Goal: Complete application form

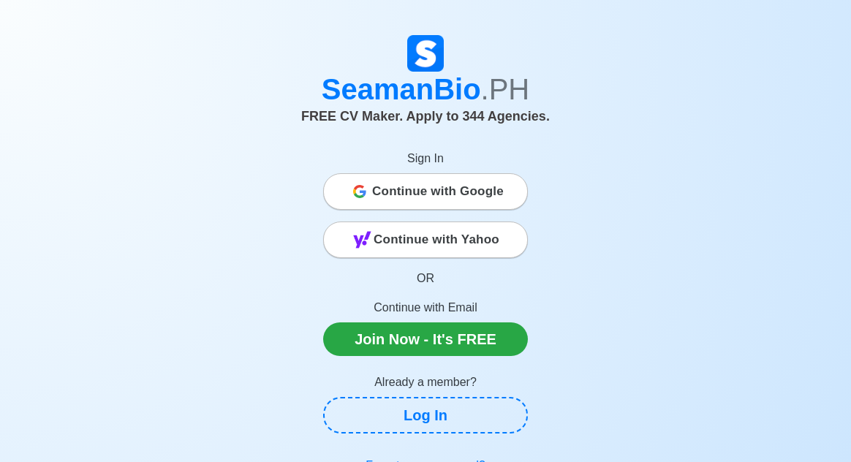
click at [486, 197] on span "Continue with Google" at bounding box center [438, 191] width 132 height 29
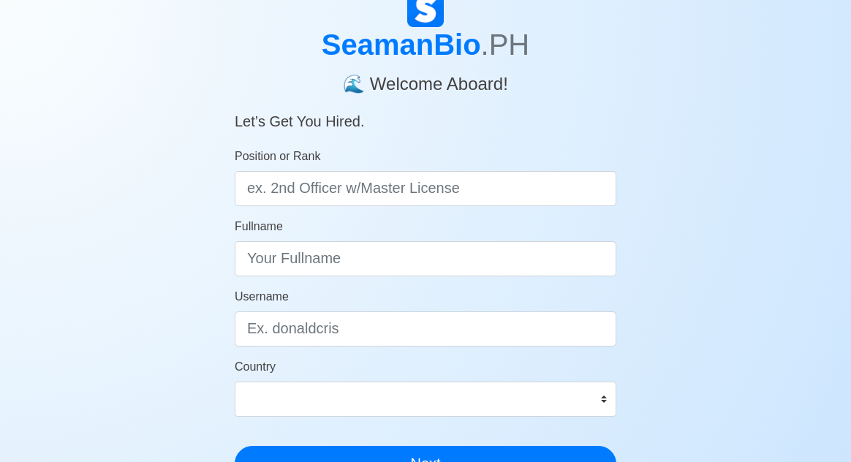
scroll to position [61, 0]
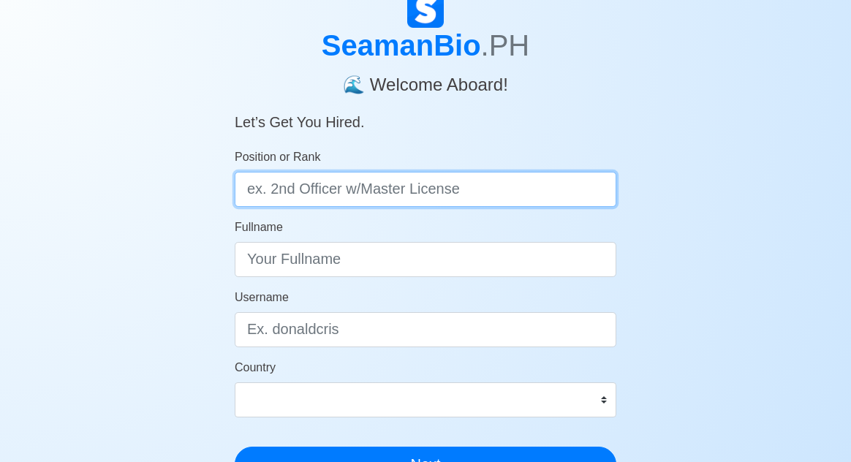
click at [475, 203] on input "Position or Rank" at bounding box center [426, 189] width 382 height 35
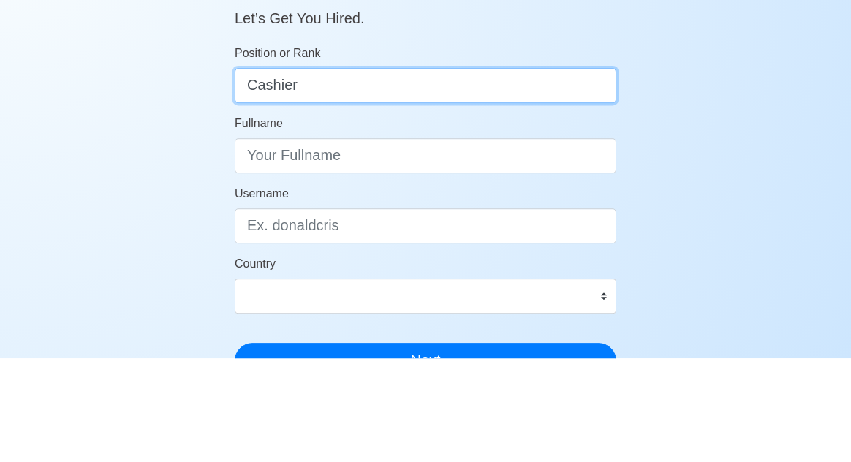
type input "Cashier"
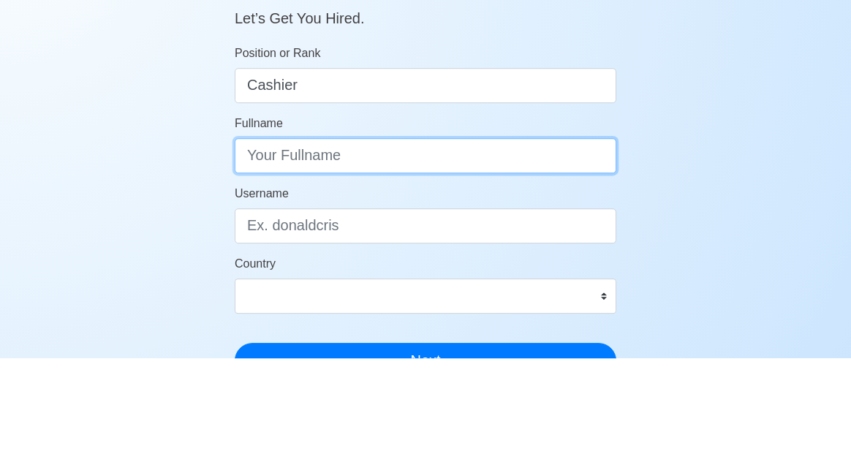
click at [587, 261] on input "Fullname" at bounding box center [426, 259] width 382 height 35
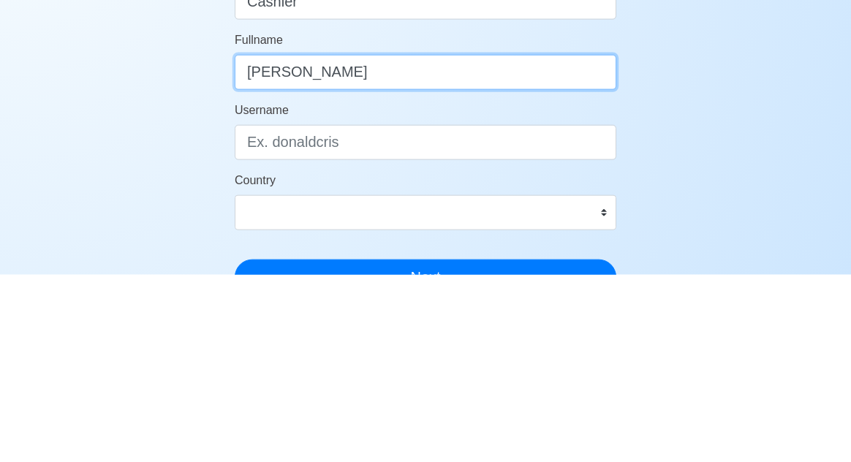
type input "June Alyssa M. Taglorin"
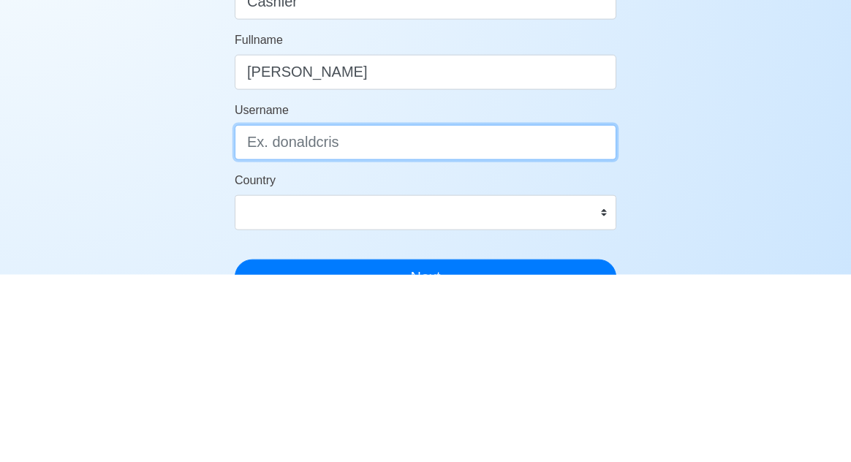
click at [320, 331] on input "Username" at bounding box center [426, 329] width 382 height 35
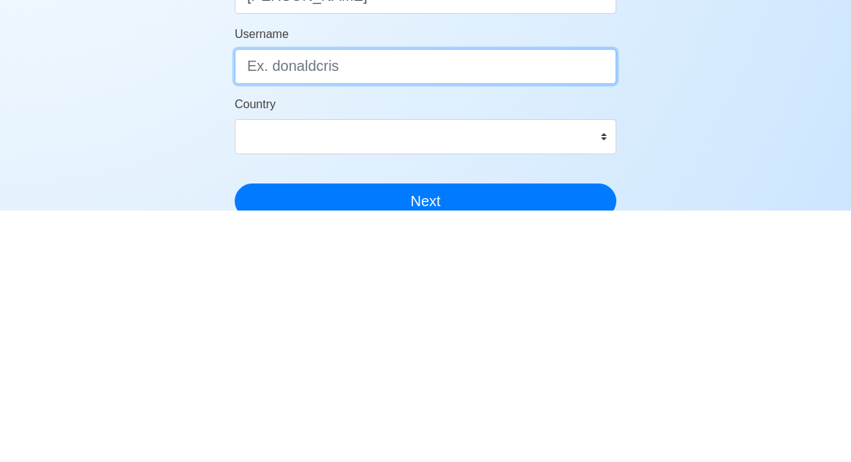
scroll to position [74, 0]
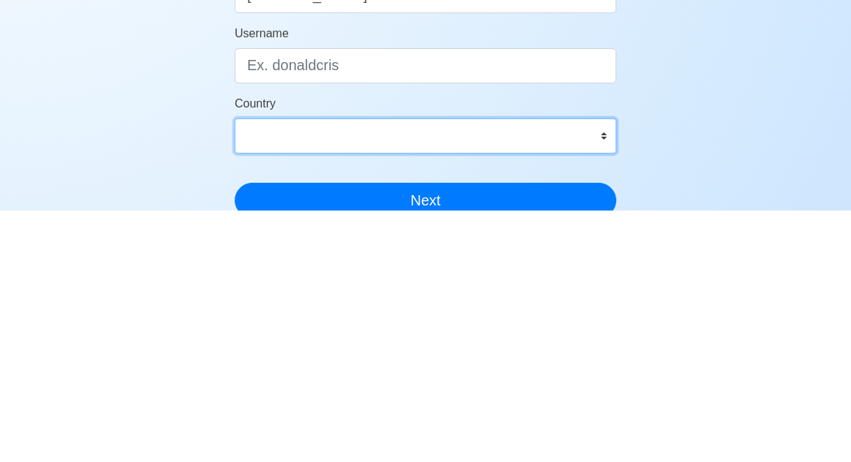
click at [343, 391] on select "Afghanistan Åland Islands Albania Algeria American Samoa Andorra Angola Anguill…" at bounding box center [426, 387] width 382 height 35
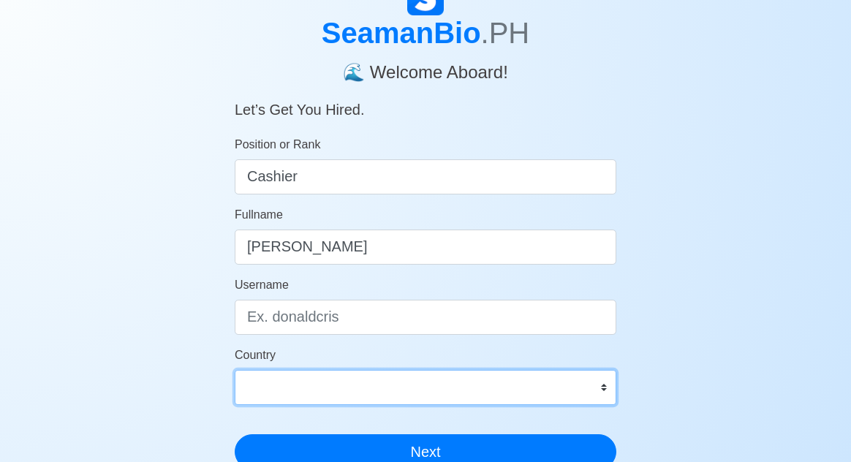
click at [252, 402] on select "Afghanistan Åland Islands Albania Algeria American Samoa Andorra Angola Anguill…" at bounding box center [426, 387] width 382 height 35
click at [290, 388] on select "Afghanistan Åland Islands Albania Algeria American Samoa Andorra Angola Anguill…" at bounding box center [426, 387] width 382 height 35
select select "PH"
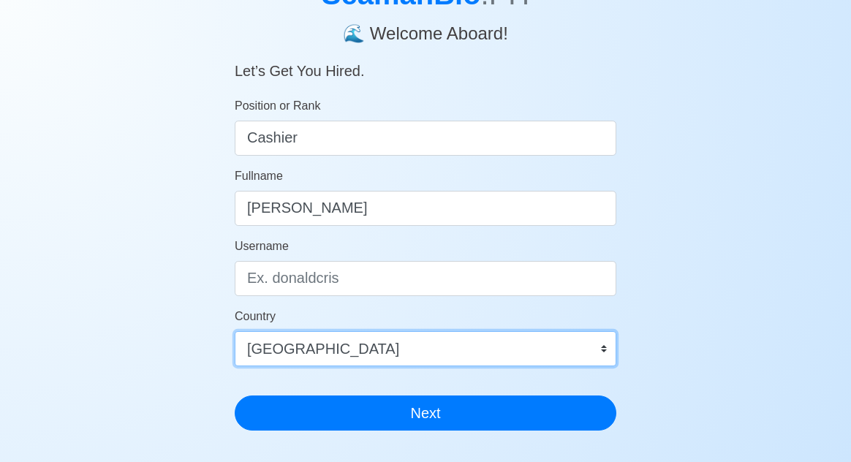
scroll to position [116, 0]
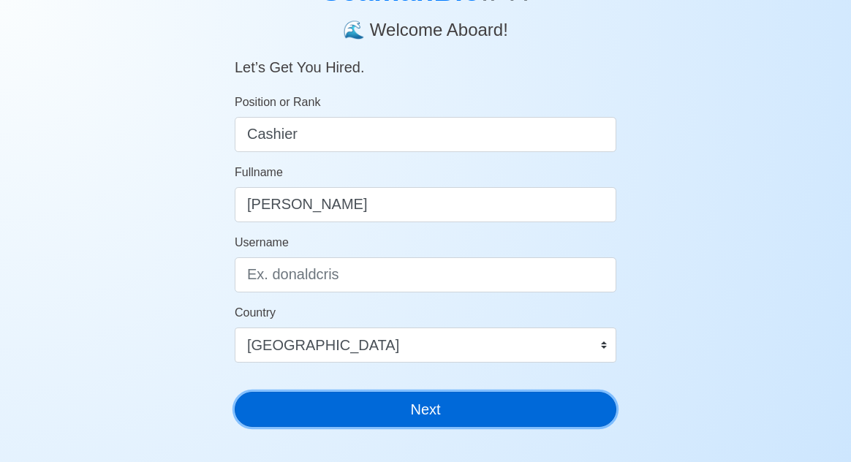
click at [276, 423] on button "Next" at bounding box center [426, 409] width 382 height 35
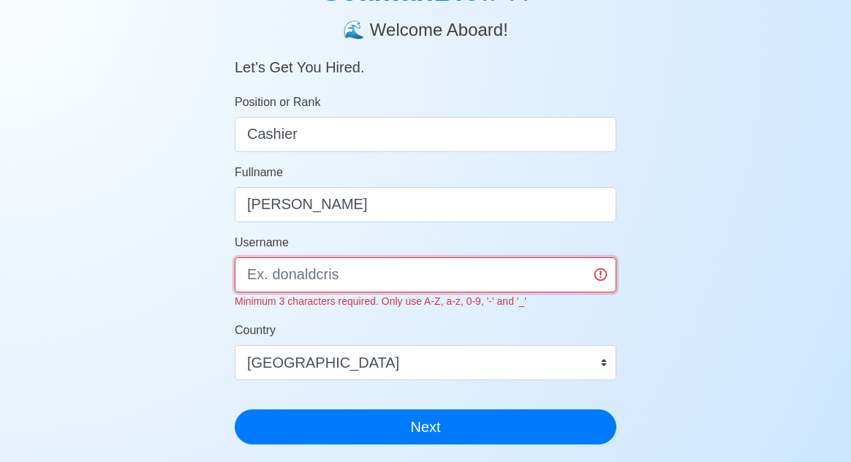
click at [249, 275] on input "Username" at bounding box center [426, 274] width 382 height 35
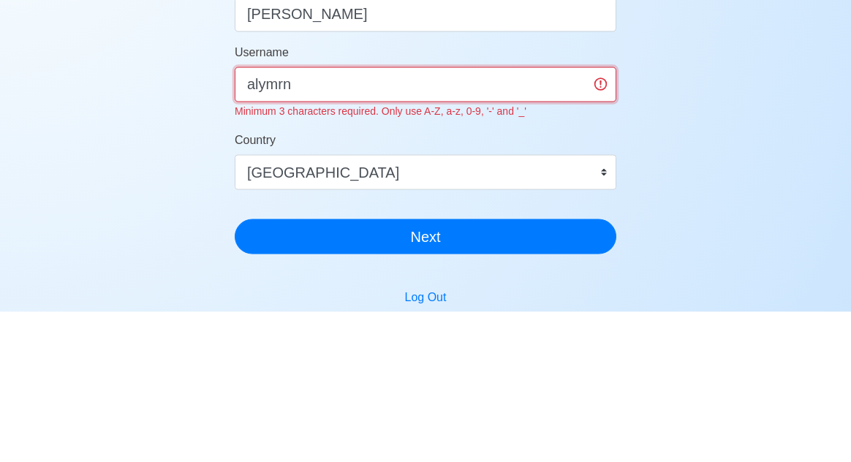
scroll to position [157, 0]
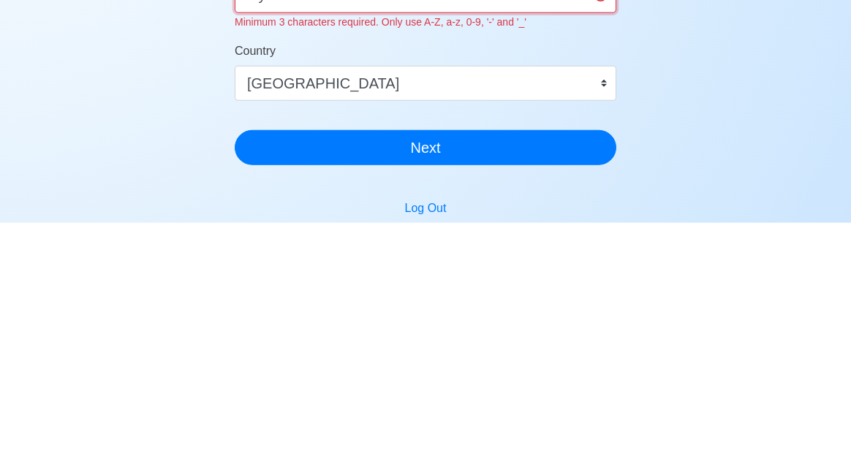
type input "alymrn"
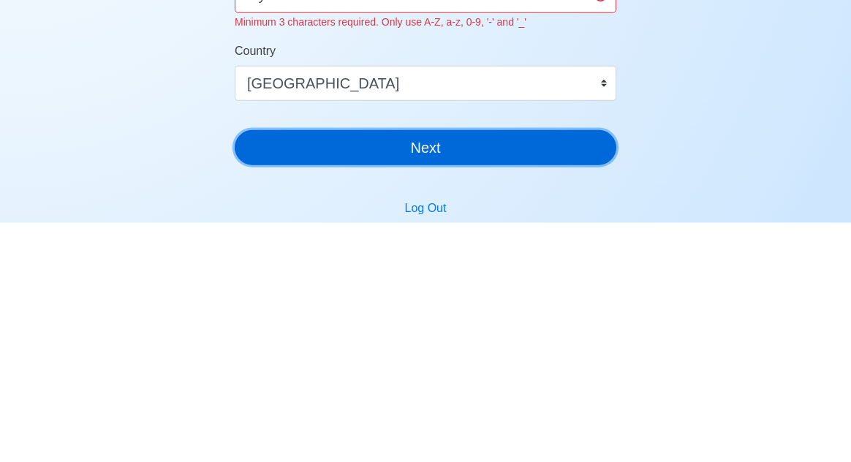
click at [600, 386] on div "SeamanBio .PH 🌊 Welcome Aboard! Let’s Get You Hired. Position or Rank Cashier F…" at bounding box center [426, 156] width 382 height 520
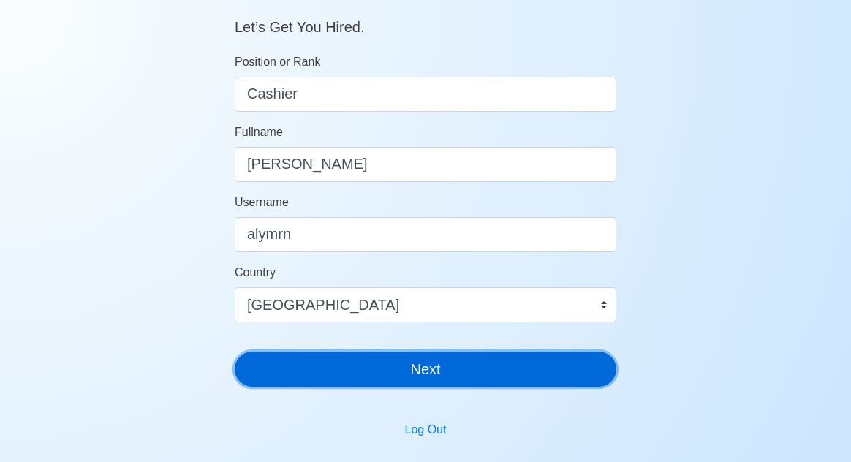
click at [565, 382] on button "Next" at bounding box center [426, 369] width 382 height 35
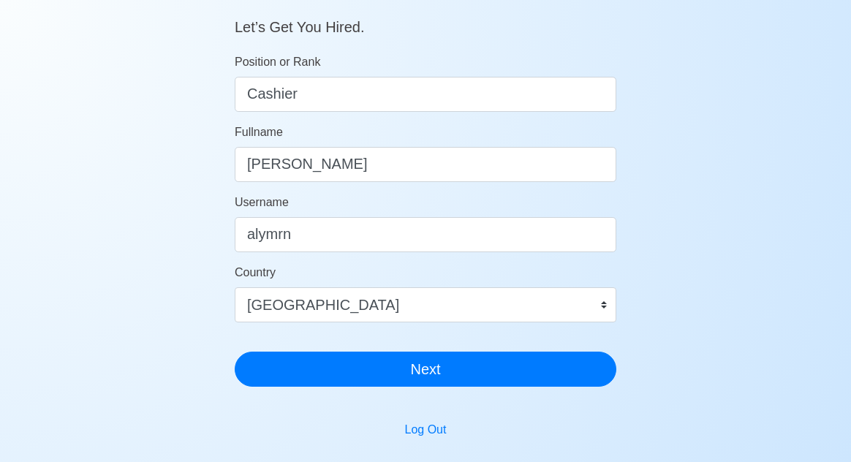
scroll to position [88, 0]
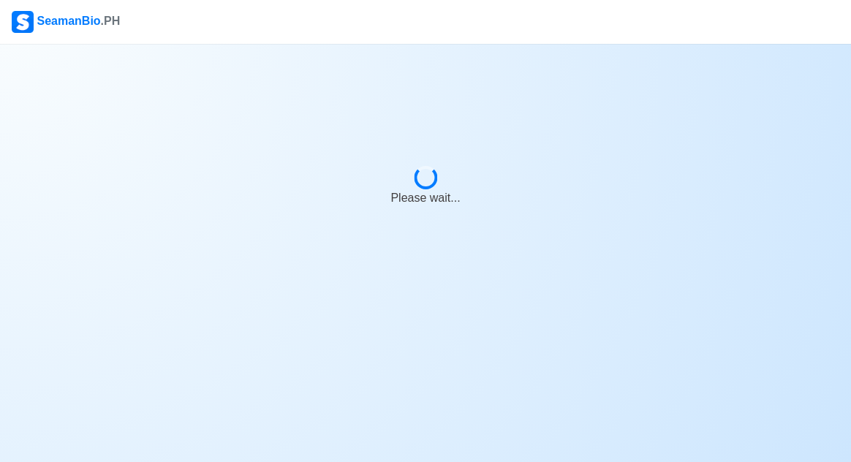
scroll to position [70, 0]
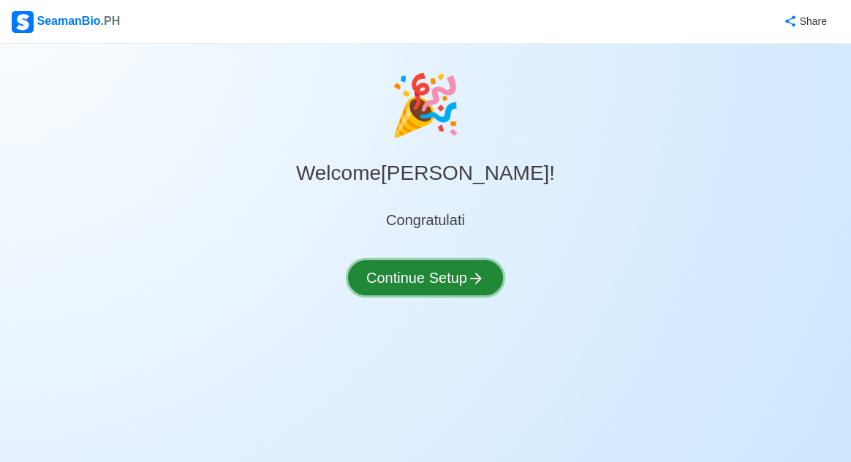
click at [466, 260] on button "Continue Setup" at bounding box center [425, 277] width 155 height 35
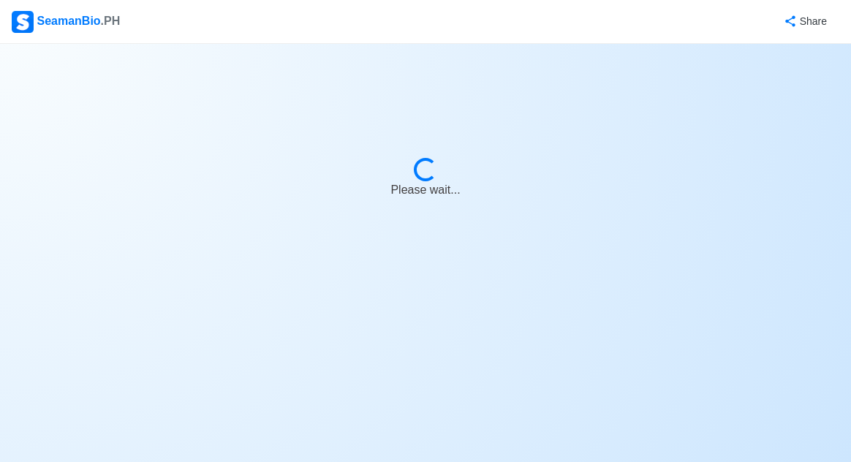
select select "Visible for Hiring"
select select "PH"
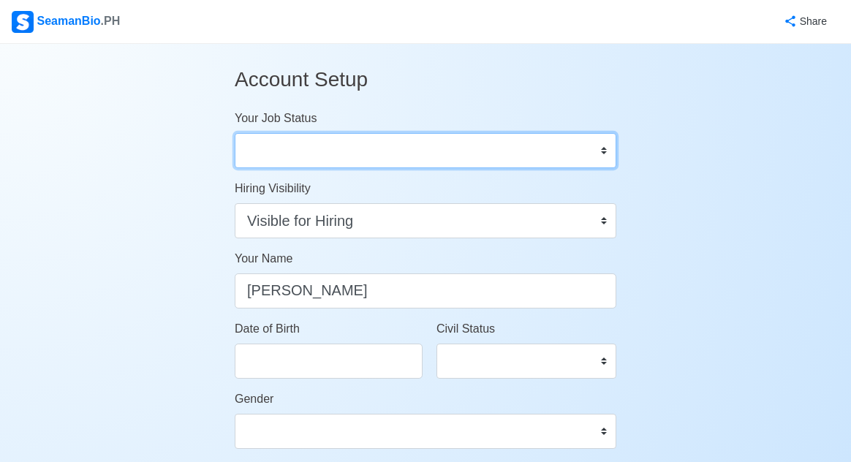
click at [606, 157] on select "Onboard Actively Looking for Job Not Looking for Job" at bounding box center [426, 150] width 382 height 35
select select "Actively Looking for Job"
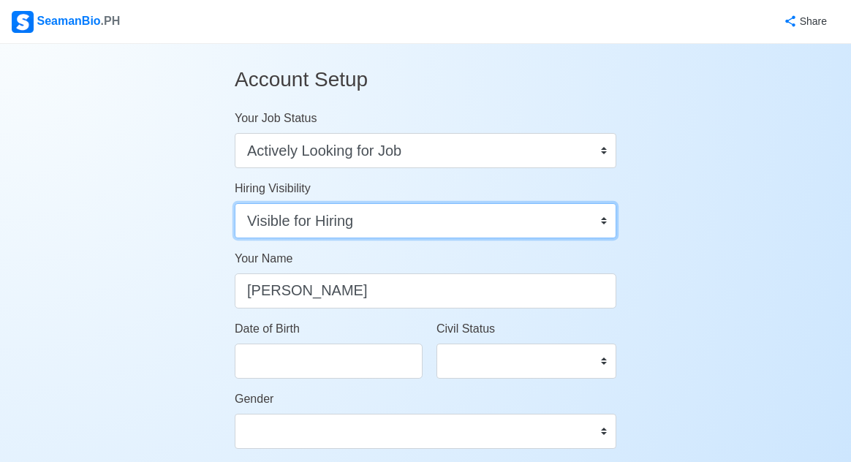
click at [587, 223] on select "Visible for Hiring Not Visible for Hiring" at bounding box center [426, 220] width 382 height 35
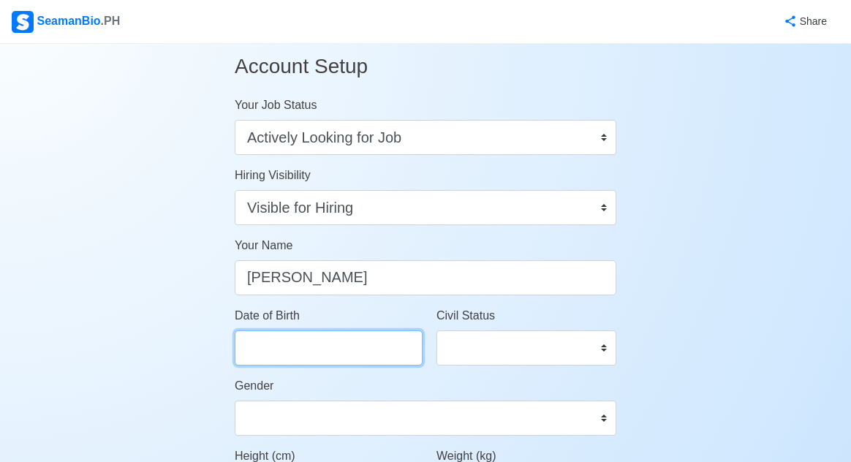
click at [396, 353] on input "Date of Birth" at bounding box center [329, 348] width 188 height 35
select select "****"
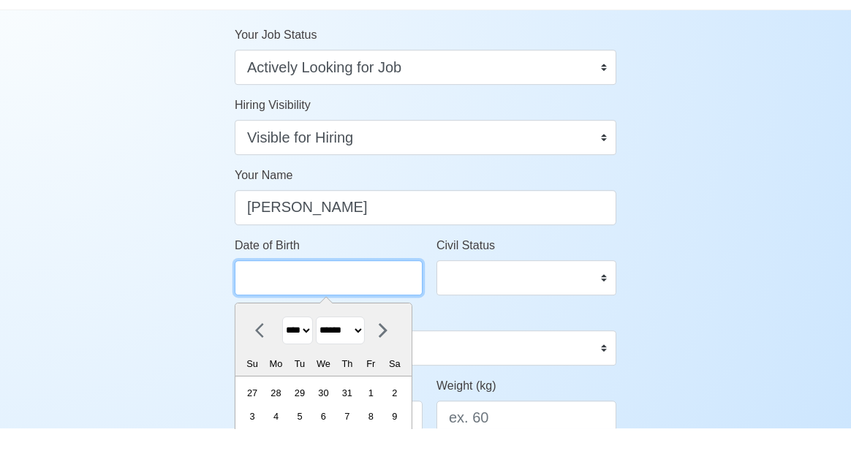
scroll to position [50, 0]
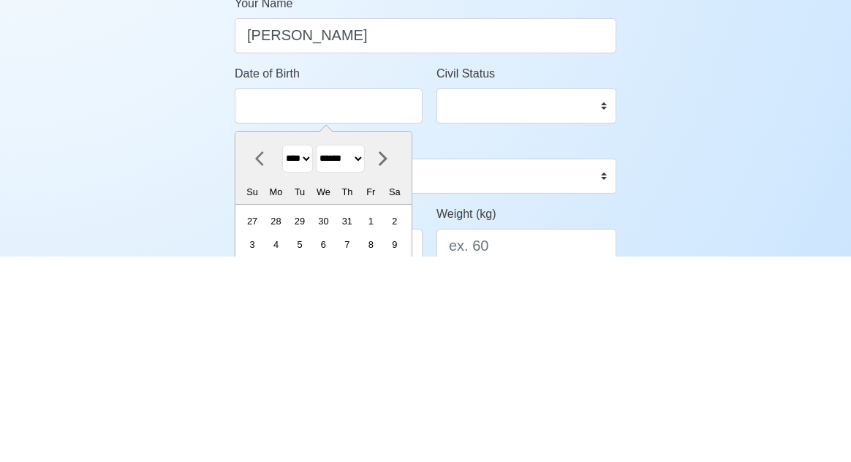
click at [352, 375] on select "******* ******** ***** ***** *** **** **** ****** ********* ******* ******** **…" at bounding box center [340, 364] width 49 height 29
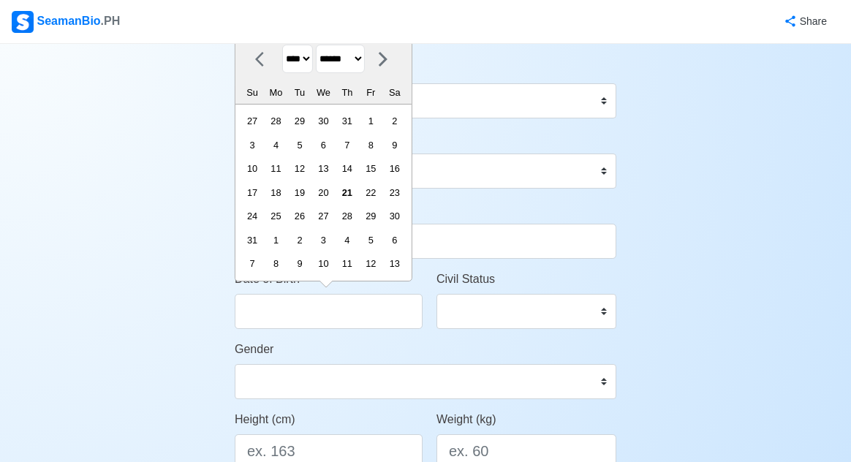
select select "********"
click at [260, 170] on div "9" at bounding box center [252, 169] width 20 height 20
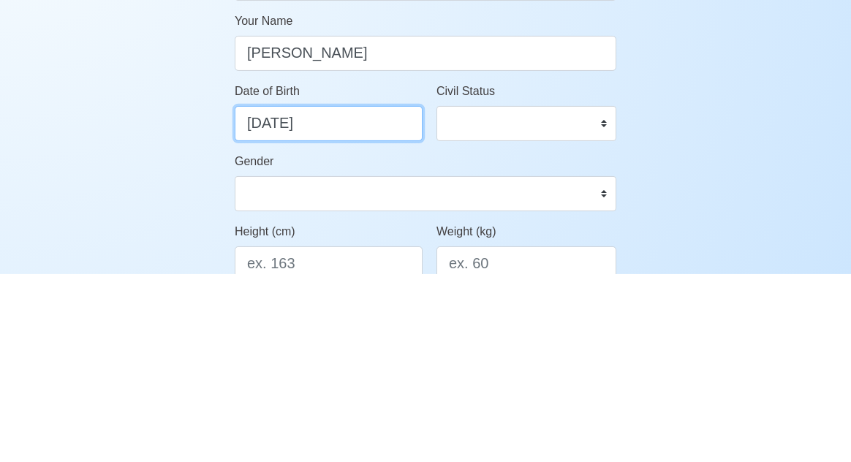
type input "11/09/2002"
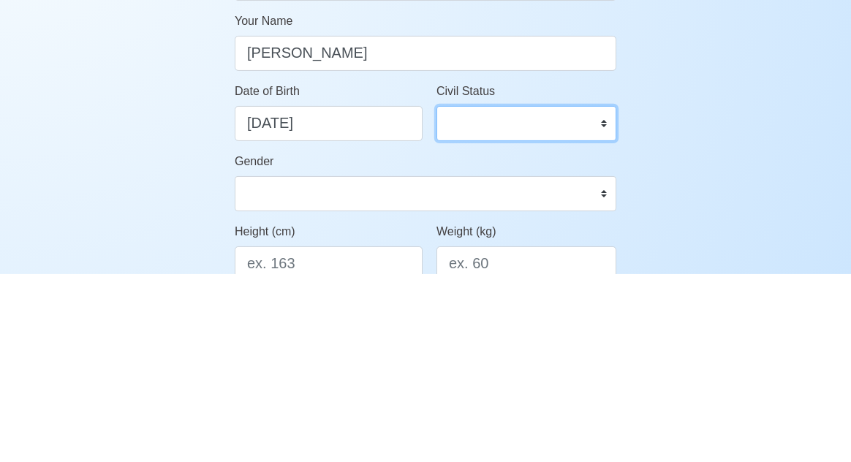
click at [532, 328] on select "Single Married Widowed Separated" at bounding box center [527, 311] width 180 height 35
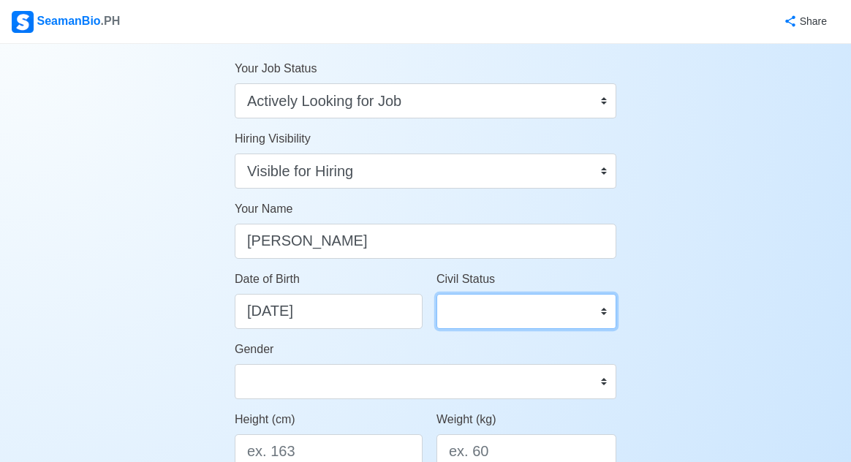
select select "Single"
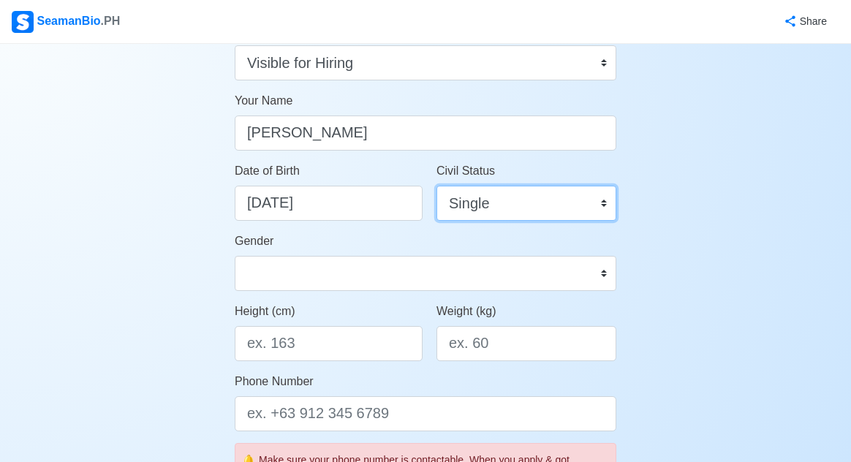
scroll to position [157, 0]
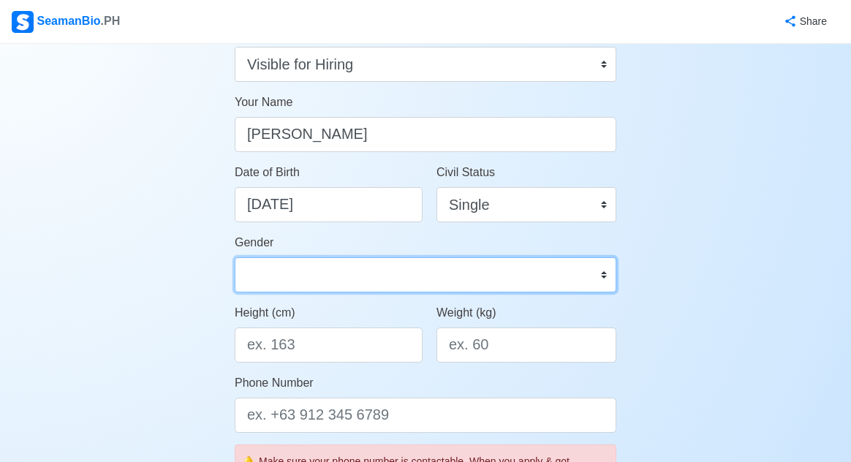
click at [481, 285] on select "Male Female" at bounding box center [426, 274] width 382 height 35
select select "Female"
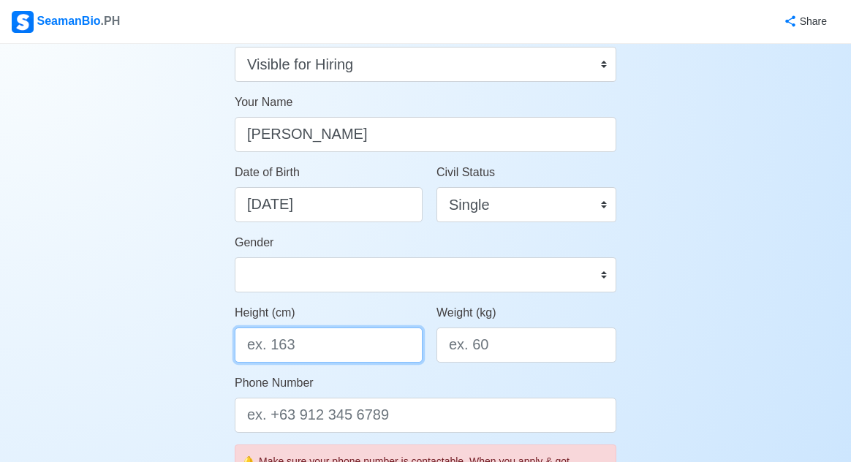
click at [361, 351] on input "Height (cm)" at bounding box center [329, 345] width 188 height 35
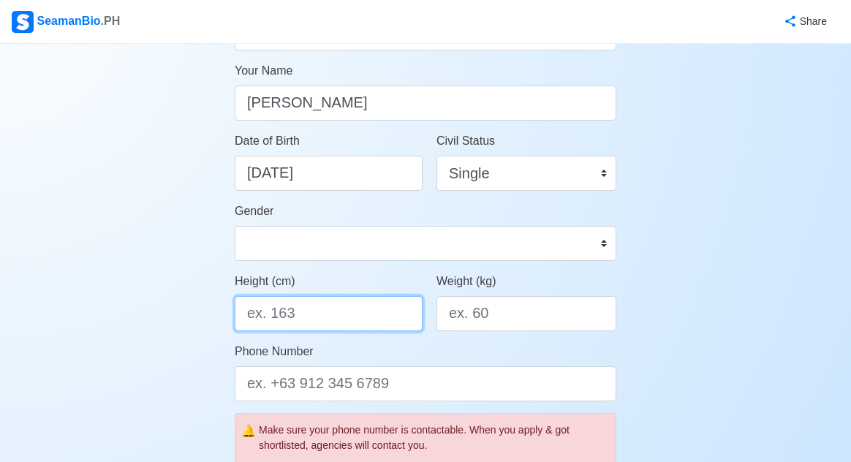
scroll to position [193, 0]
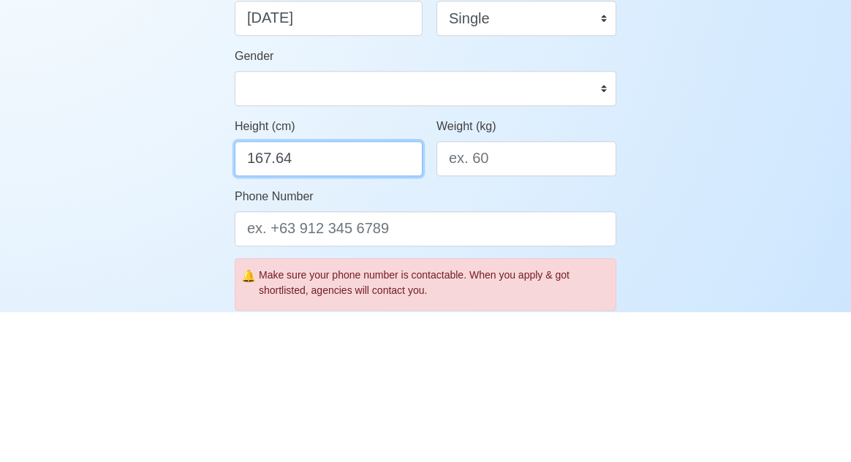
type input "167.64"
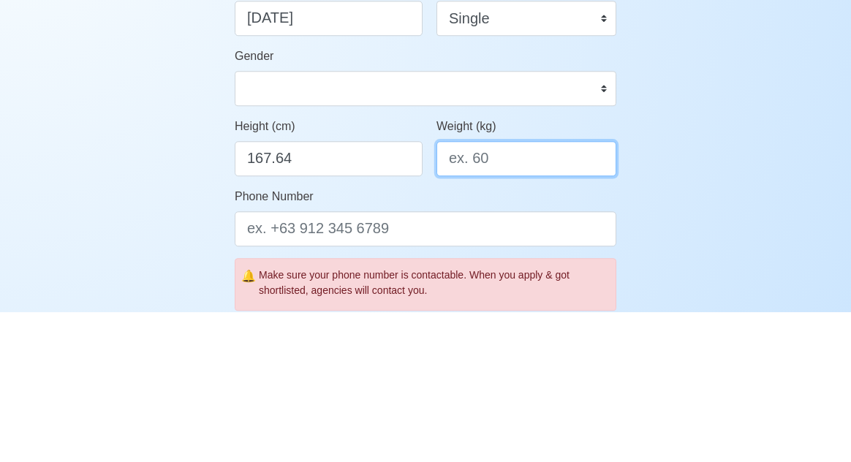
click at [554, 315] on input "Weight (kg)" at bounding box center [527, 308] width 180 height 35
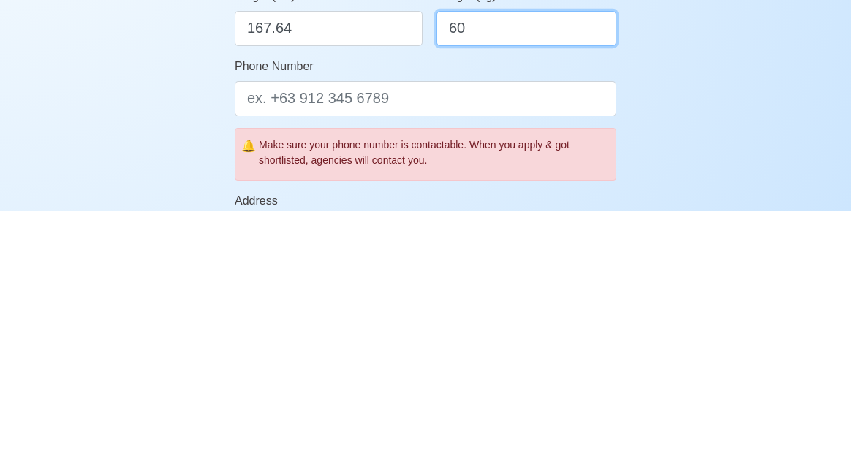
scroll to position [222, 0]
type input "60"
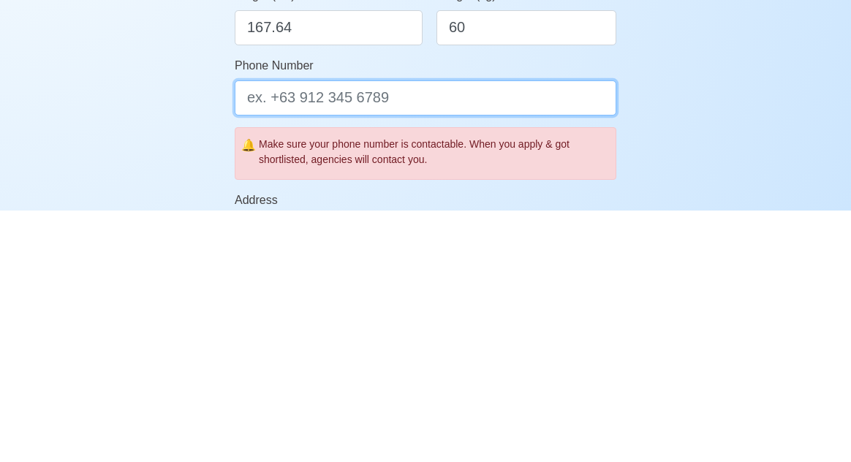
click at [565, 349] on input "Phone Number" at bounding box center [426, 349] width 382 height 35
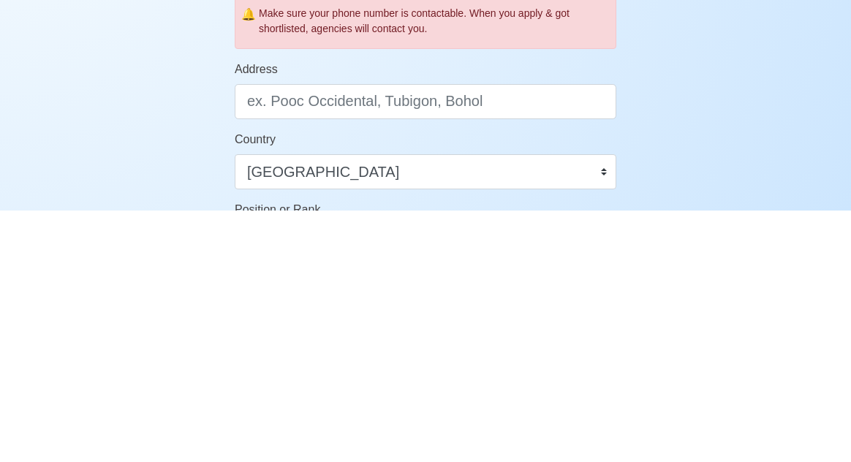
scroll to position [367, 0]
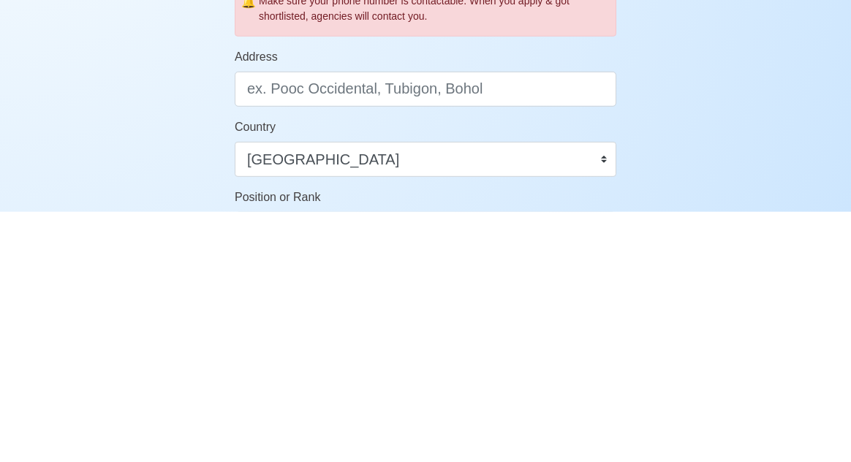
type input "09649347193"
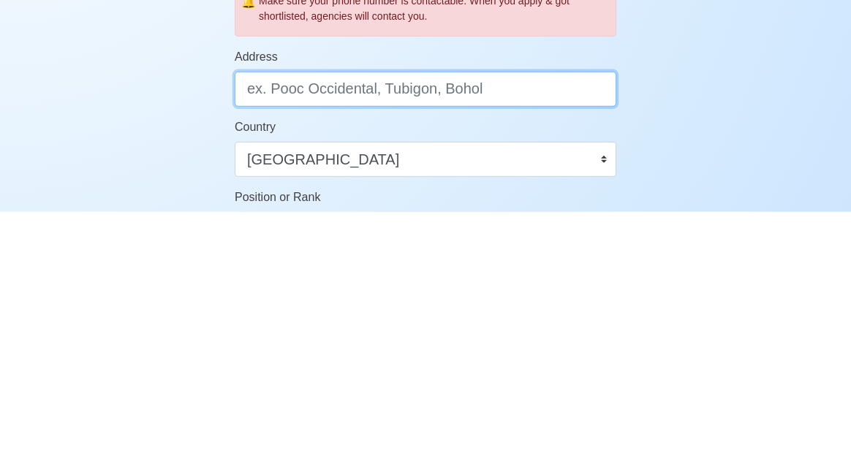
click at [557, 355] on input "Address" at bounding box center [426, 339] width 382 height 35
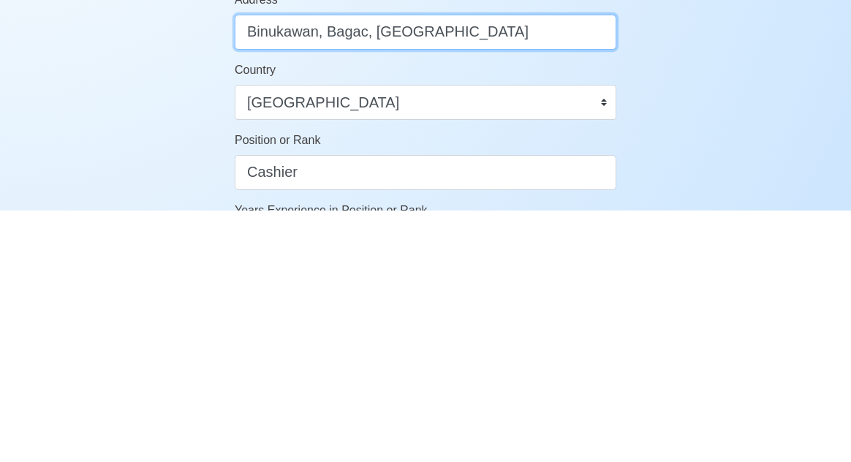
scroll to position [450, 0]
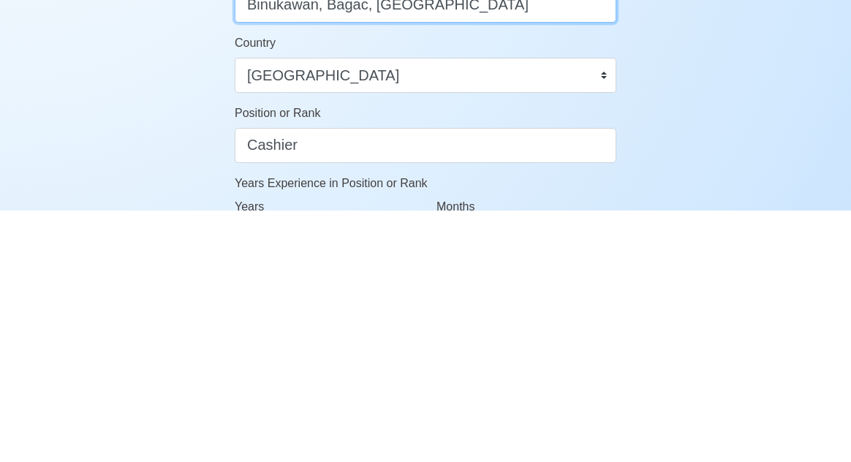
type input "Binukawan, Bagac, Bataan"
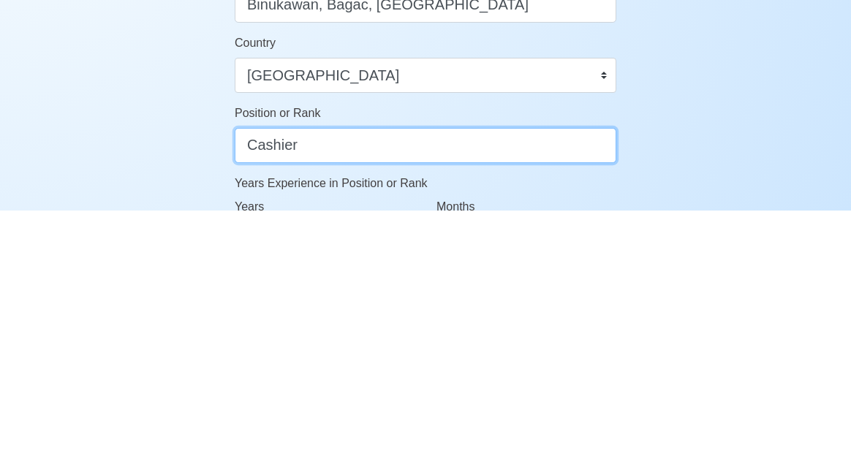
click at [257, 392] on input "Cashier" at bounding box center [426, 397] width 382 height 35
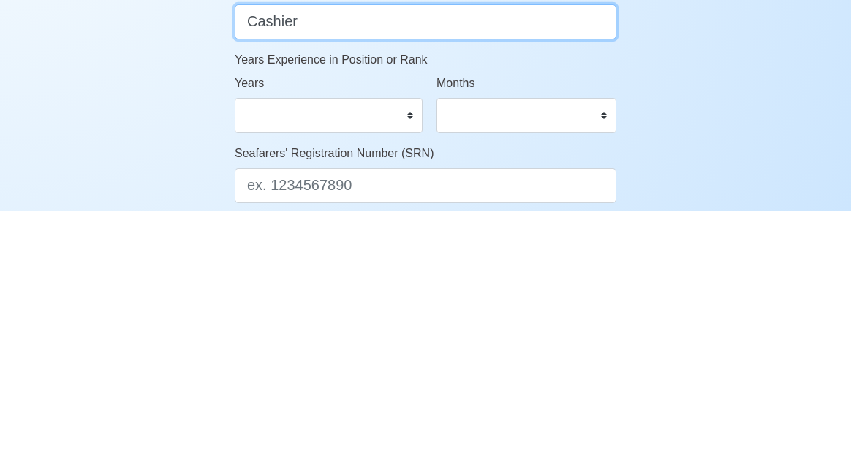
scroll to position [580, 0]
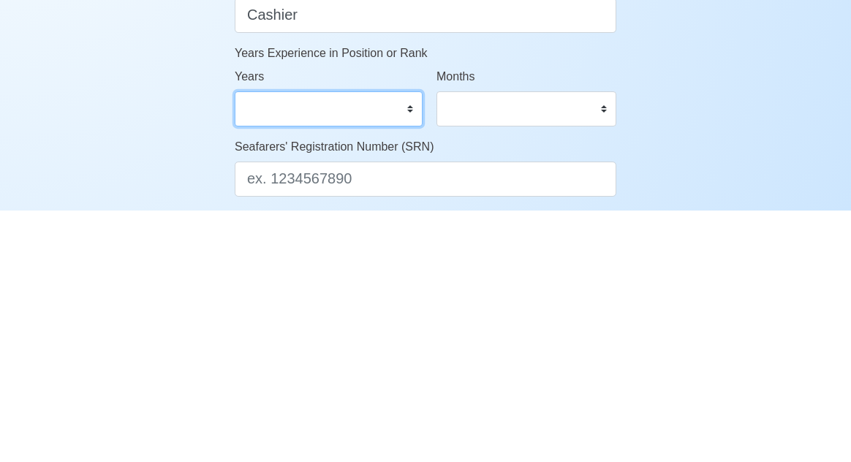
click at [249, 369] on select "0 1 2 3 4 5 6 7 8 9 10 11 12 13 14 15 16 17 18 19 20 21 22 23 24 25 26 27 28 29…" at bounding box center [329, 360] width 188 height 35
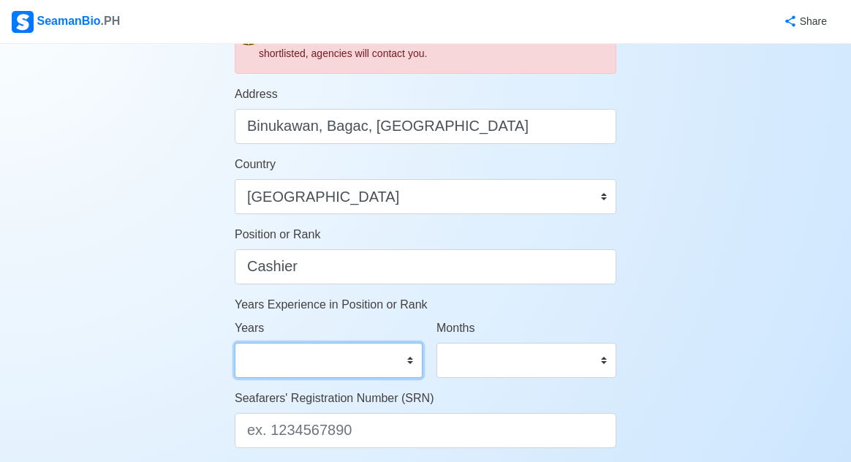
select select "1"
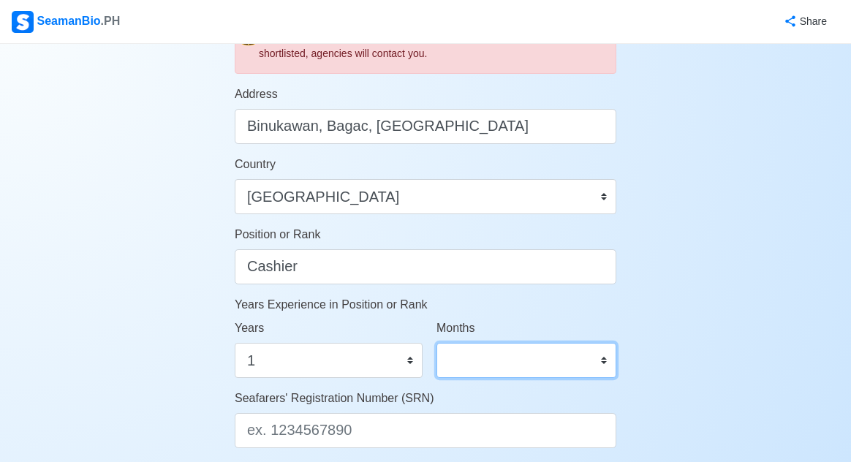
click at [562, 359] on select "0 1 2 3 4 5 6 7 8 9 10 11" at bounding box center [527, 360] width 180 height 35
select select "1"
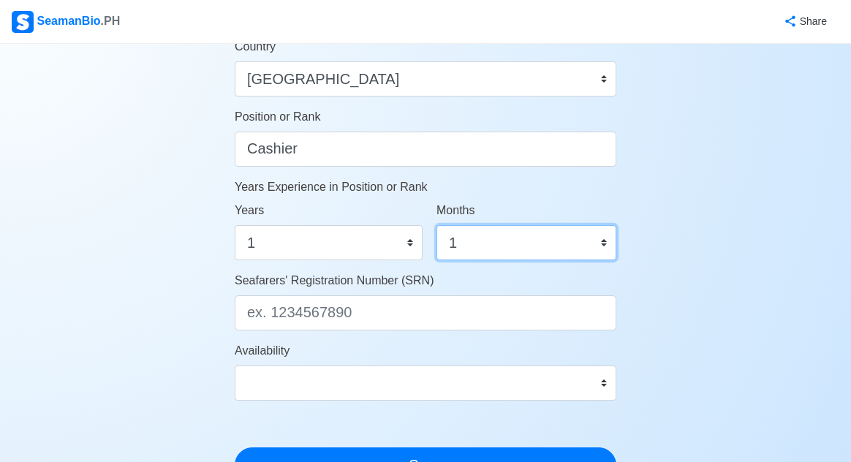
scroll to position [724, 0]
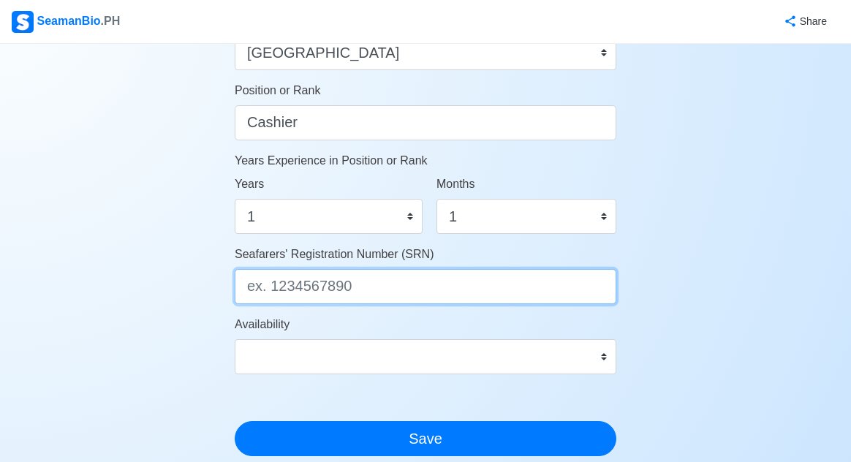
click at [360, 300] on input "Seafarers' Registration Number (SRN)" at bounding box center [426, 286] width 382 height 35
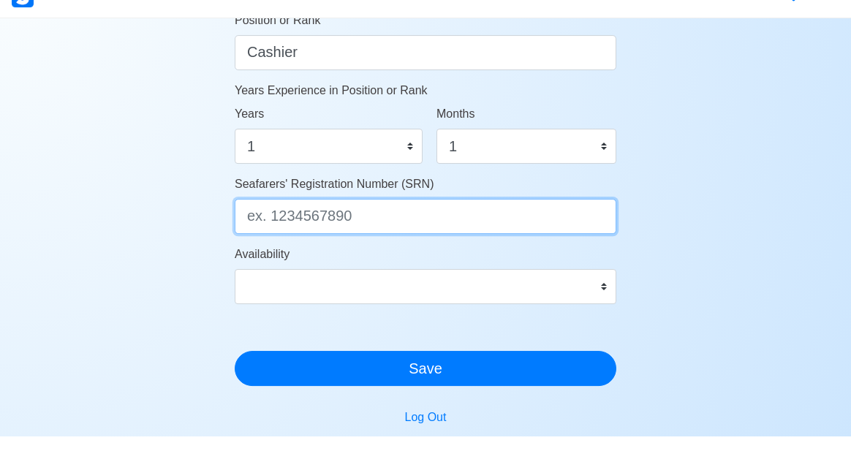
scroll to position [769, 0]
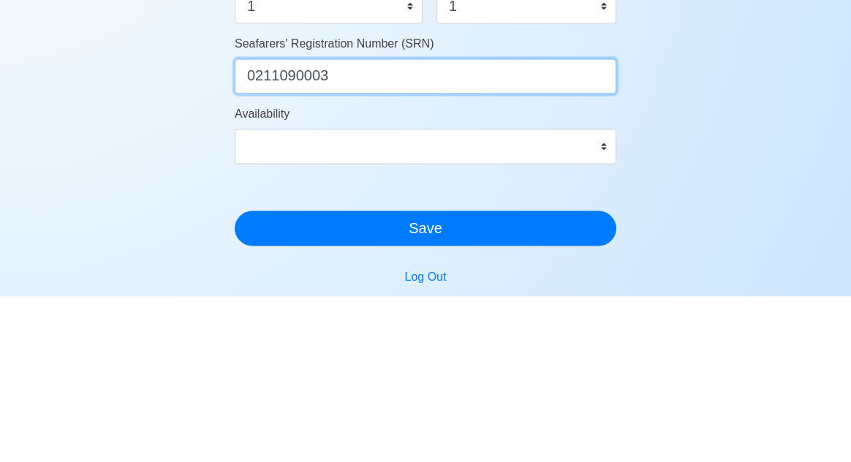
type input "0211090003"
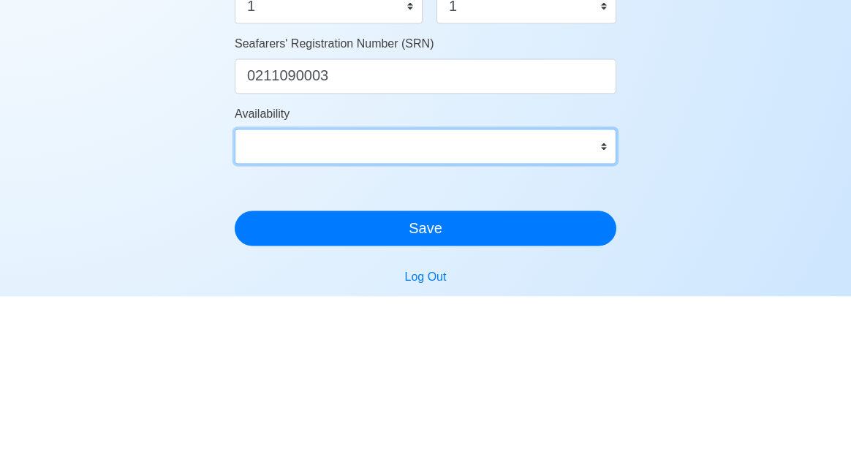
click at [261, 319] on select "Immediate Sep 2025 Oct 2025 Nov 2025 Dec 2025 Jan 2026 Feb 2026 Mar 2026 Apr 20…" at bounding box center [426, 312] width 382 height 35
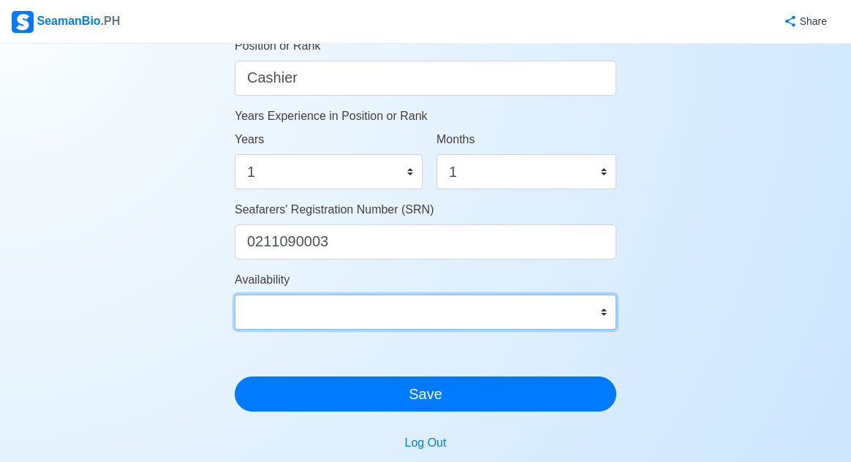
select select "4102416000000"
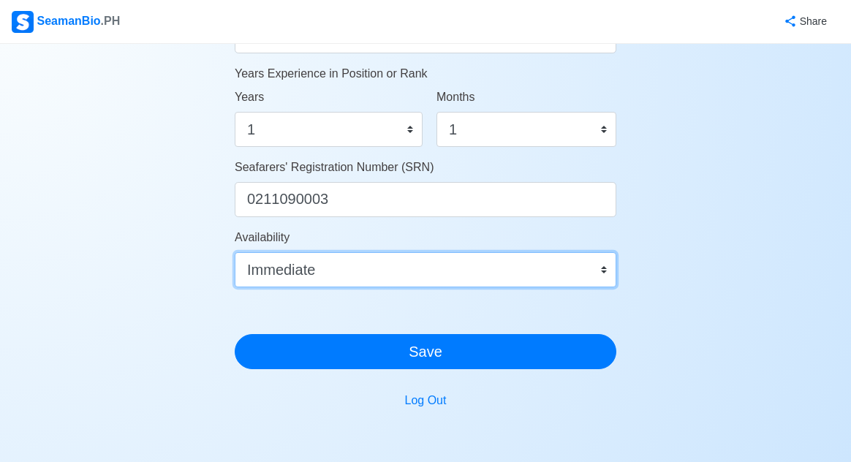
scroll to position [826, 0]
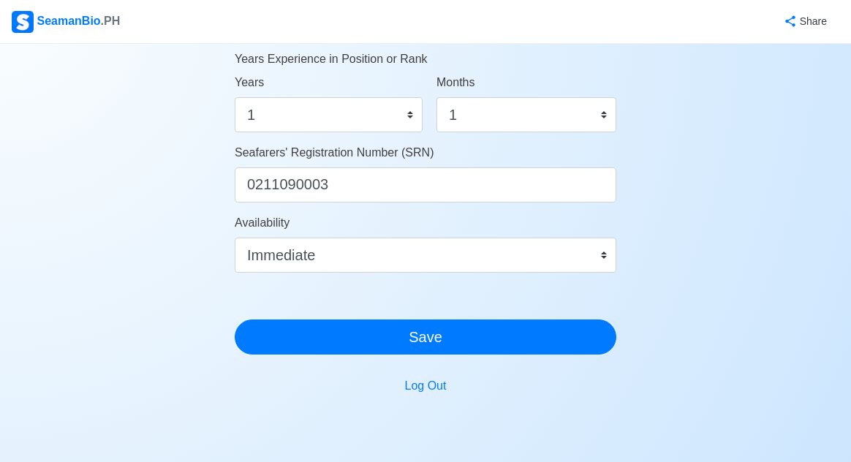
click at [266, 347] on button "Save" at bounding box center [426, 337] width 382 height 35
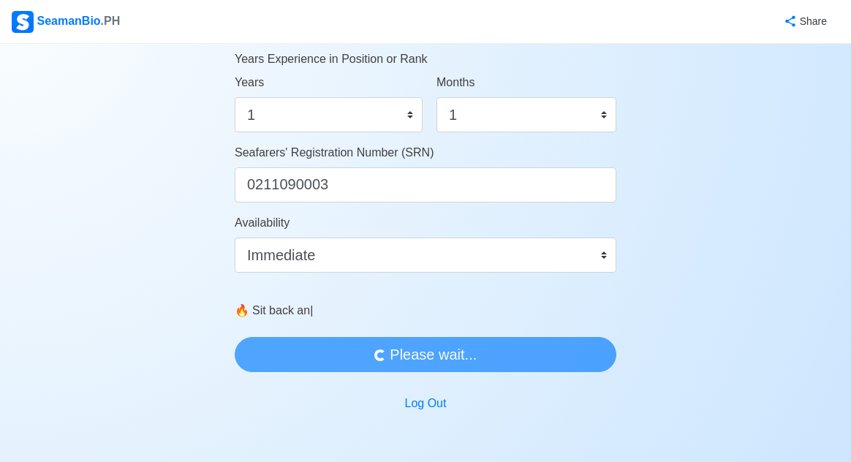
scroll to position [0, 0]
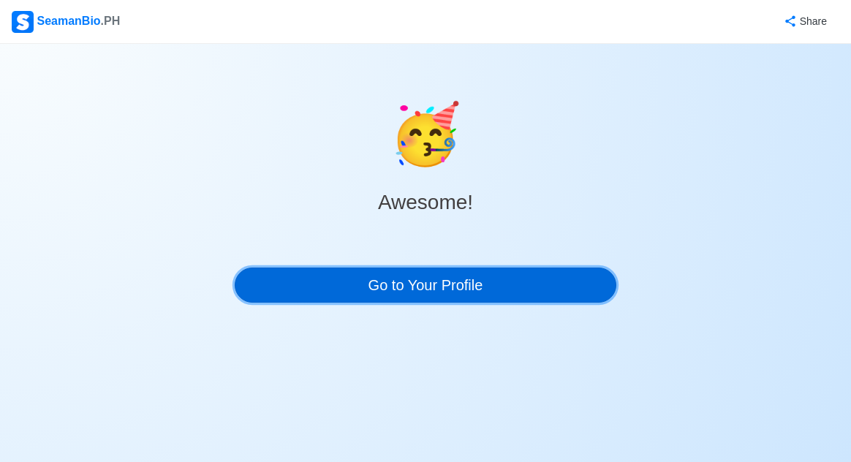
click at [478, 279] on link "Go to Your Profile" at bounding box center [426, 285] width 382 height 35
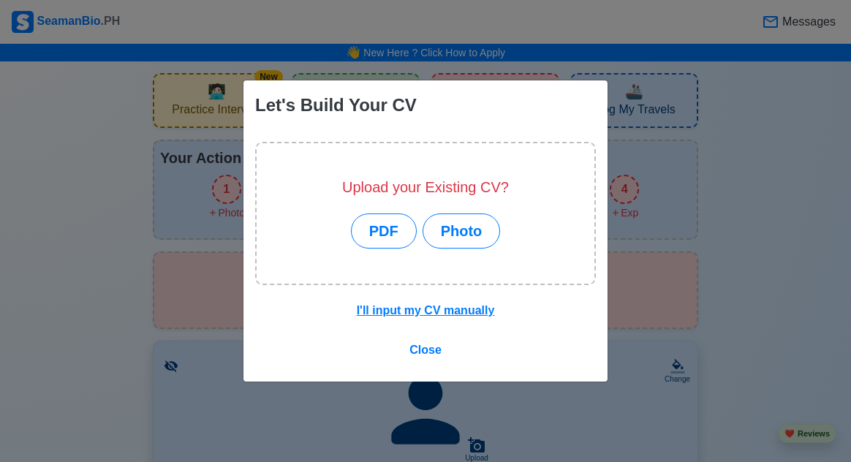
click at [391, 235] on button "PDF" at bounding box center [384, 231] width 66 height 35
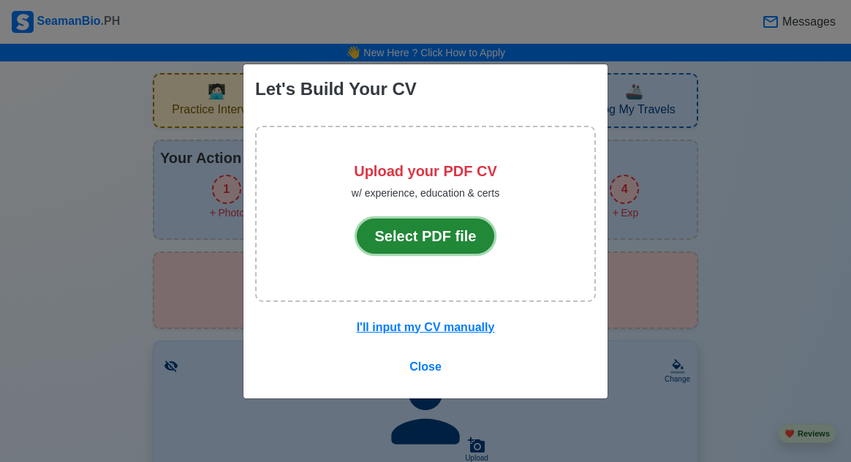
click at [452, 236] on button "Select PDF file" at bounding box center [426, 236] width 138 height 35
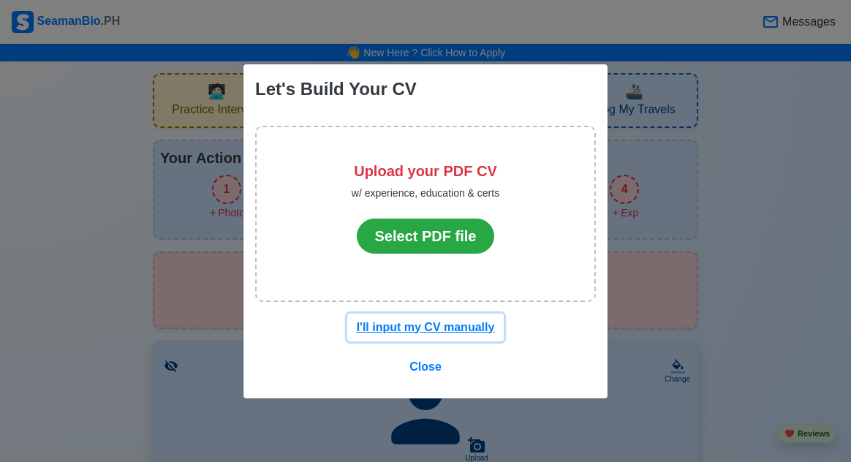
click at [448, 334] on u "I'll input my CV manually" at bounding box center [426, 327] width 138 height 12
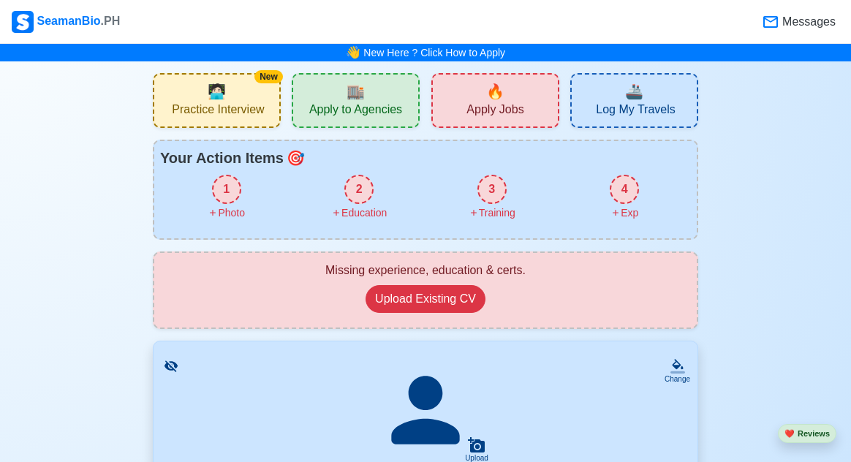
click at [386, 91] on div "🏬 Apply to Agencies" at bounding box center [356, 100] width 128 height 55
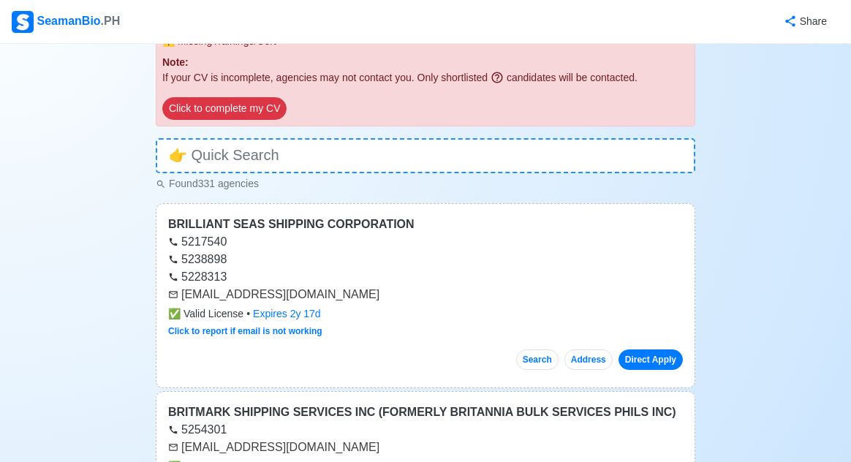
scroll to position [192, 0]
